Goal: Go to known website: Access a specific website the user already knows

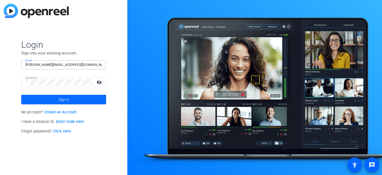
click at [75, 99] on span at bounding box center [63, 99] width 85 height 13
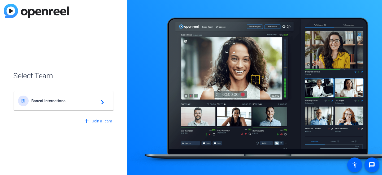
click at [65, 98] on div "BI Banzai International navigate_next" at bounding box center [63, 100] width 91 height 11
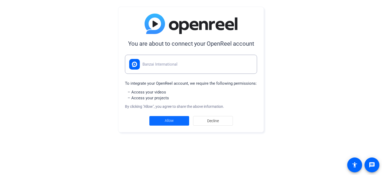
click at [169, 117] on span at bounding box center [169, 120] width 40 height 13
